Goal: Find contact information: Find contact information

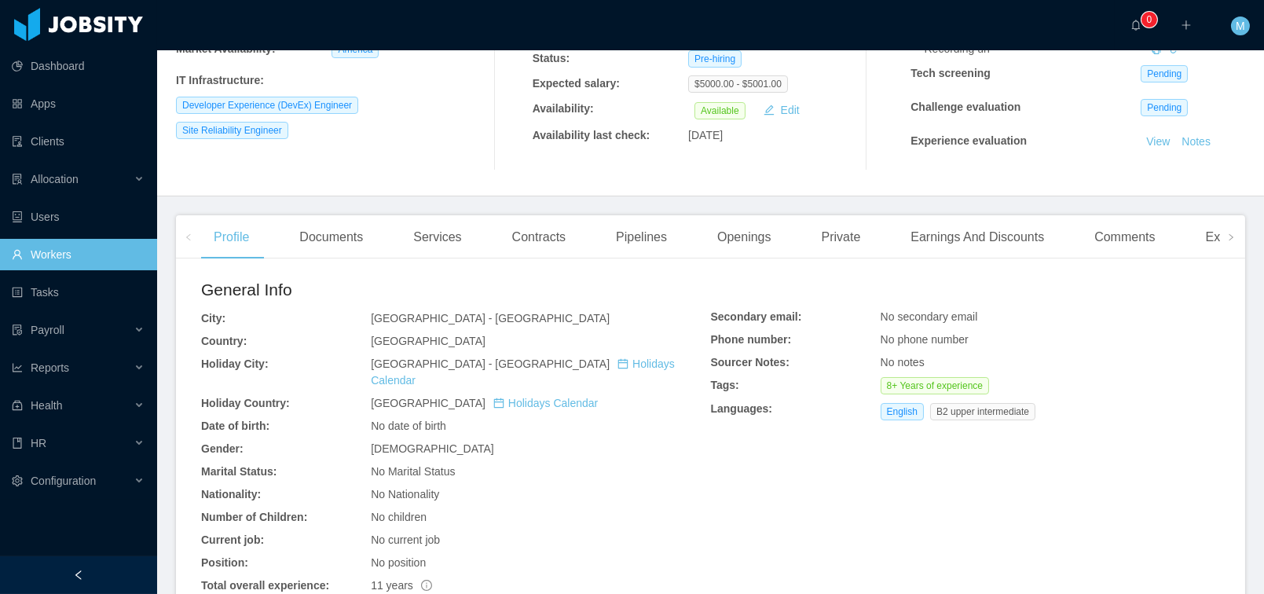
scroll to position [503, 0]
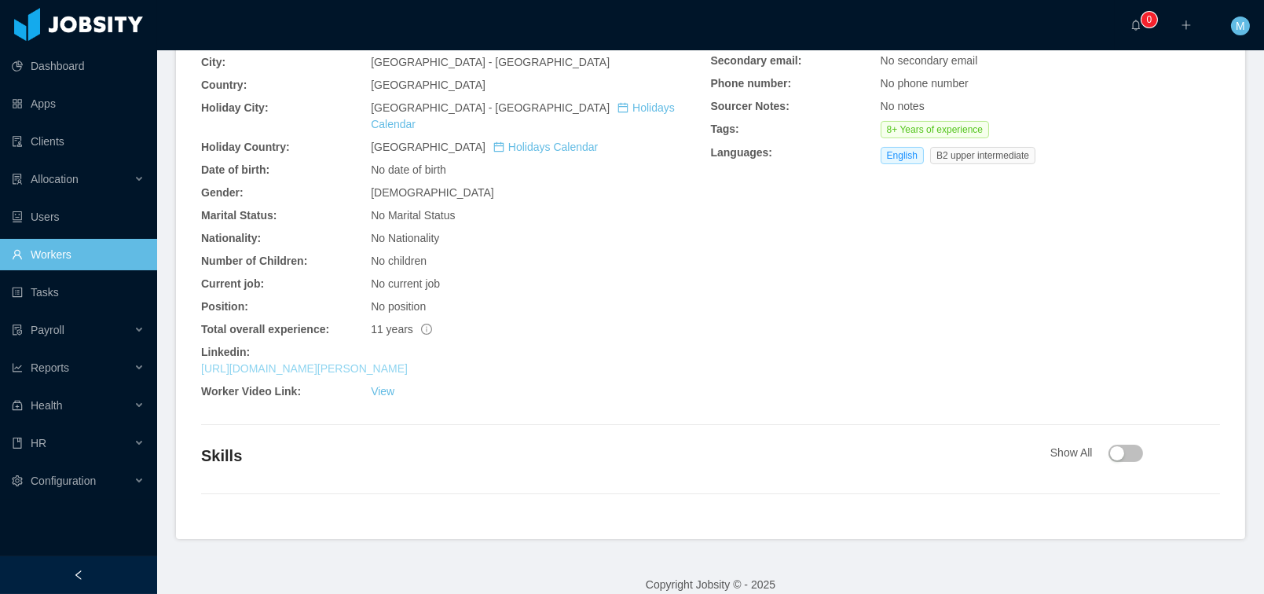
click at [336, 362] on link "https://www.linkedin.com/in/gustavo-martins-sre" at bounding box center [304, 368] width 207 height 13
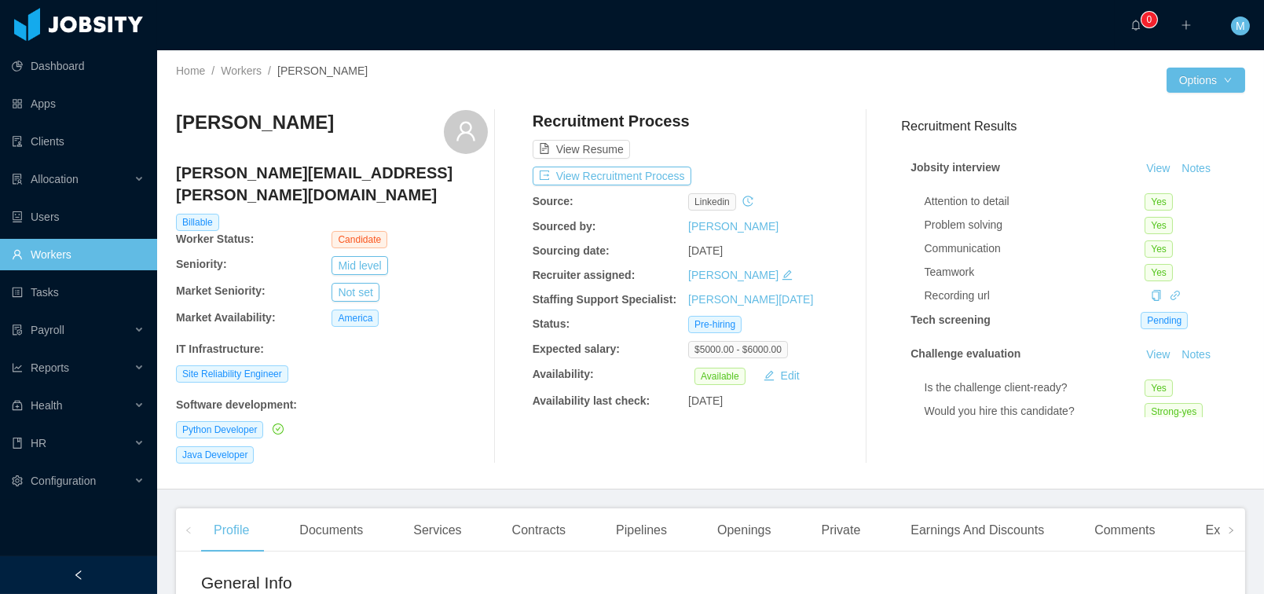
scroll to position [366, 0]
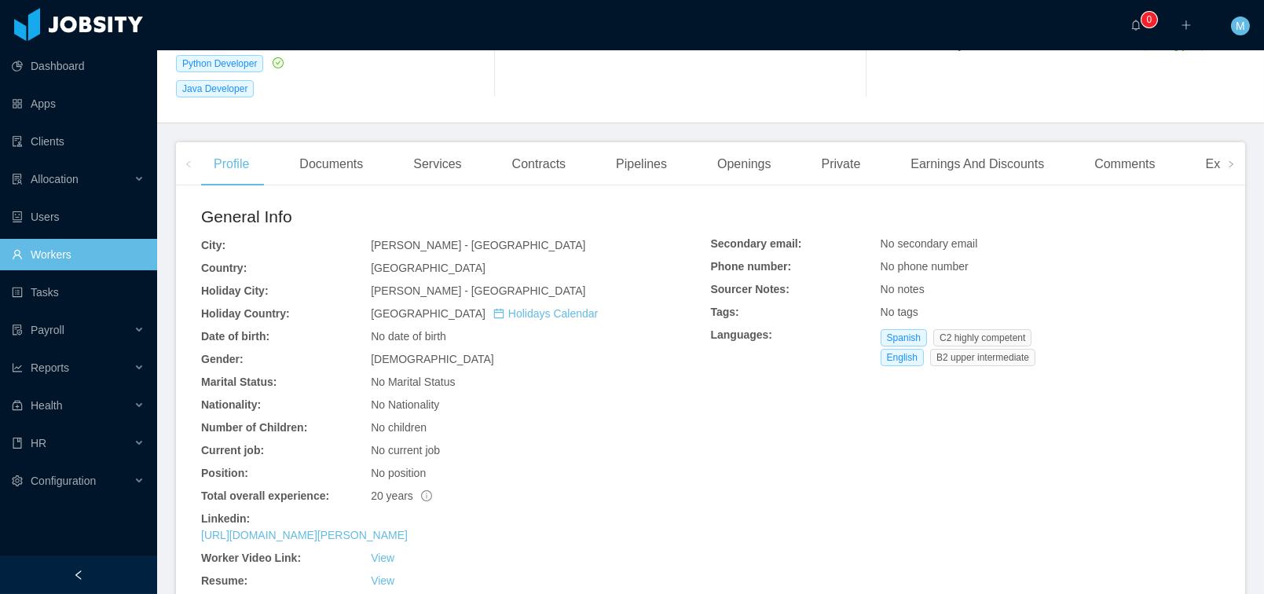
drag, startPoint x: 383, startPoint y: 508, endPoint x: 400, endPoint y: 504, distance: 17.7
click at [383, 529] on link "[URL][DOMAIN_NAME][PERSON_NAME]" at bounding box center [304, 535] width 207 height 13
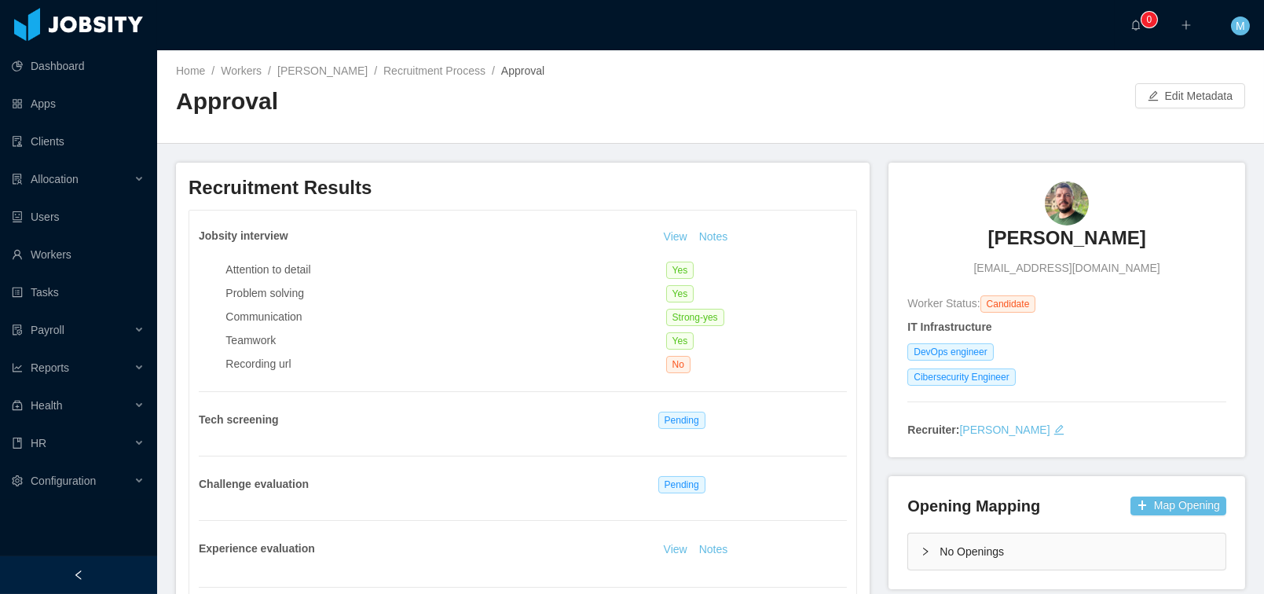
click at [684, 110] on h2 "Approval" at bounding box center [443, 102] width 535 height 32
